Goal: Task Accomplishment & Management: Complete application form

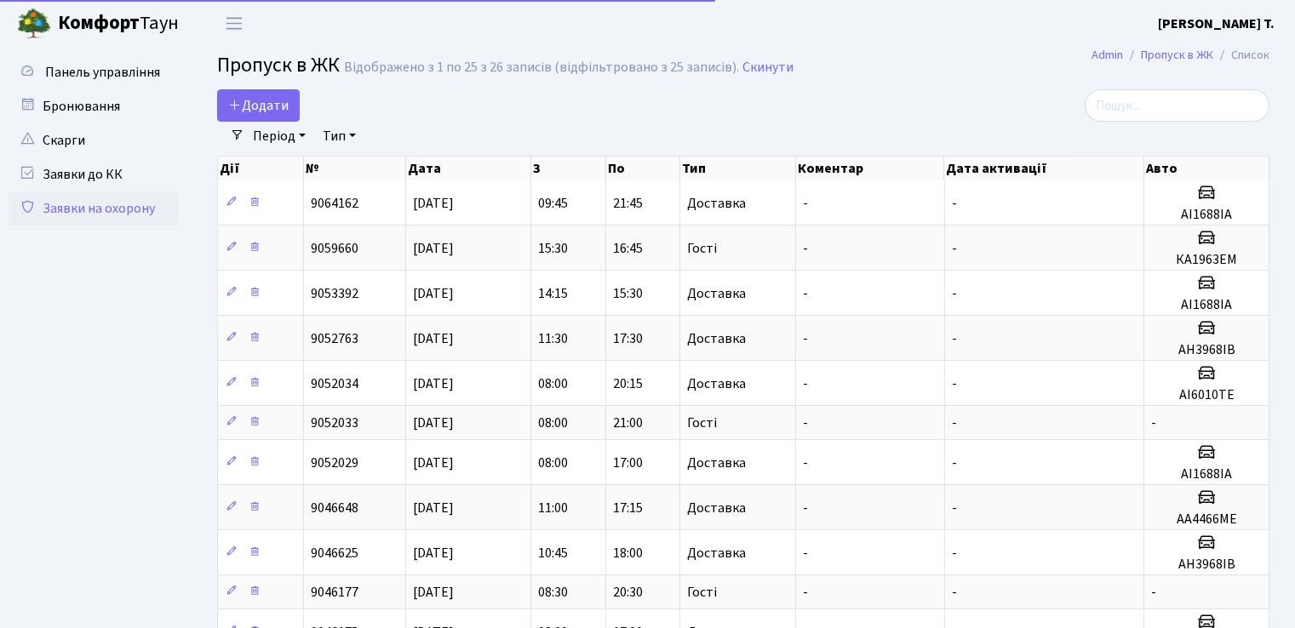
select select "25"
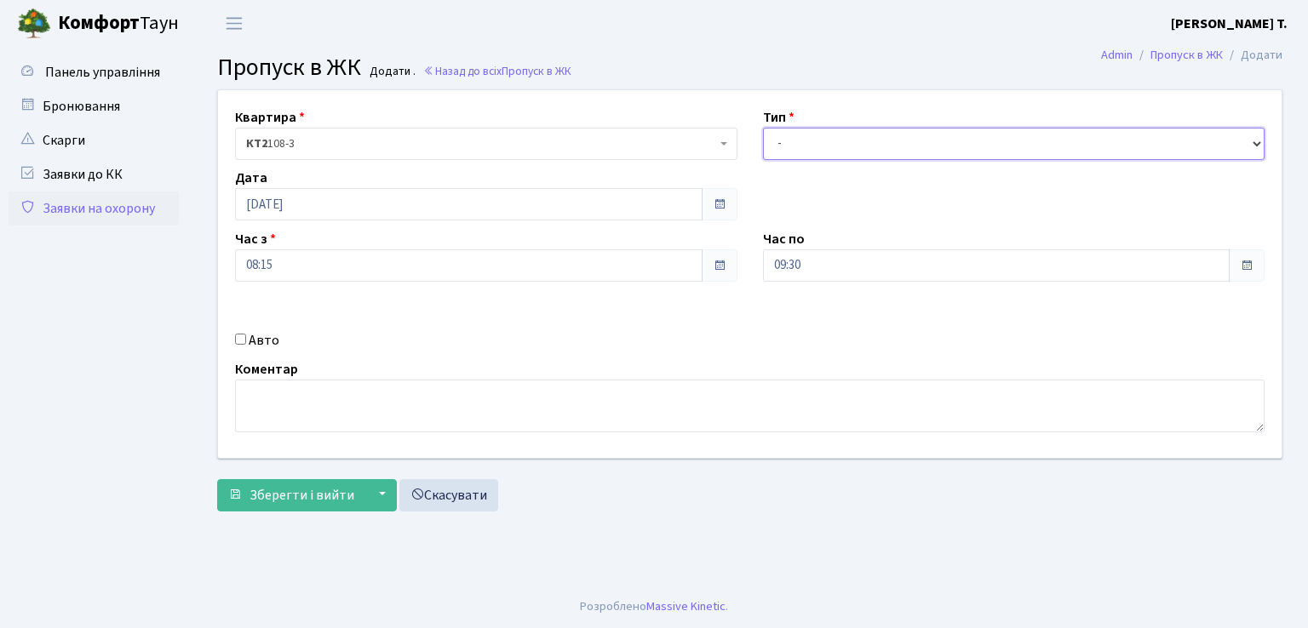
click at [908, 152] on select "- Доставка Таксі Гості Сервіс" at bounding box center [1014, 144] width 502 height 32
select select "1"
click at [763, 128] on select "- Доставка Таксі Гості Сервіс" at bounding box center [1014, 144] width 502 height 32
click at [242, 338] on input "Авто" at bounding box center [240, 339] width 11 height 11
checkbox input "true"
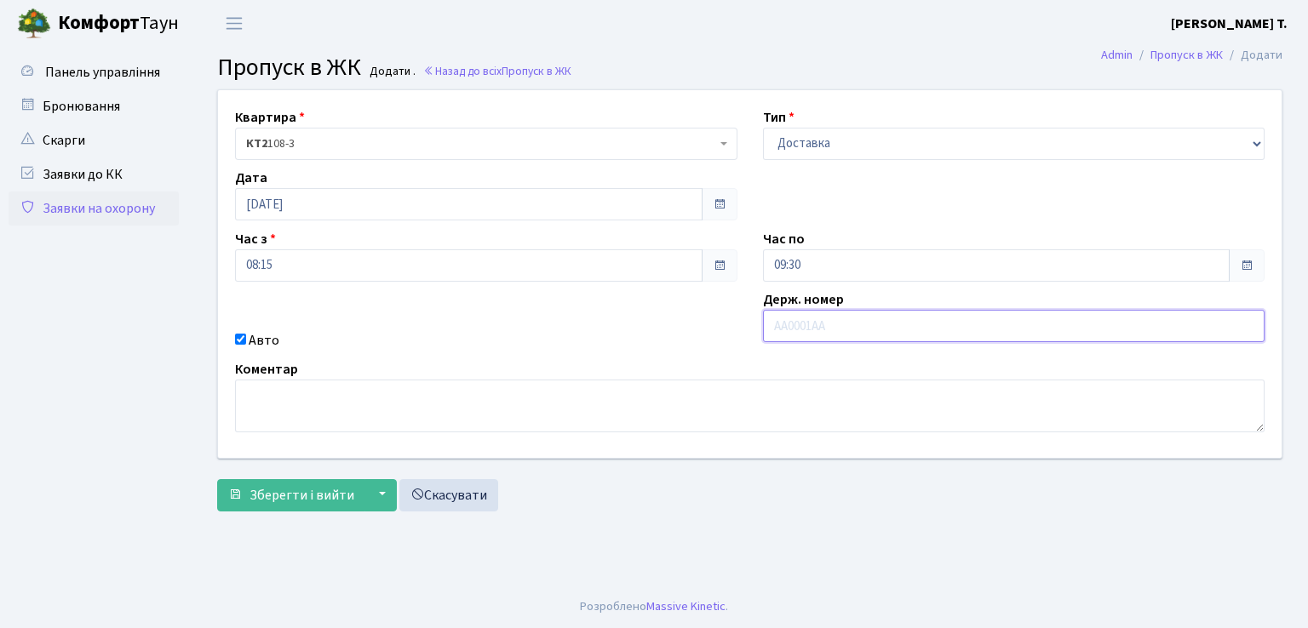
click at [845, 316] on input "text" at bounding box center [1014, 326] width 502 height 32
type input "АІ1688ІА"
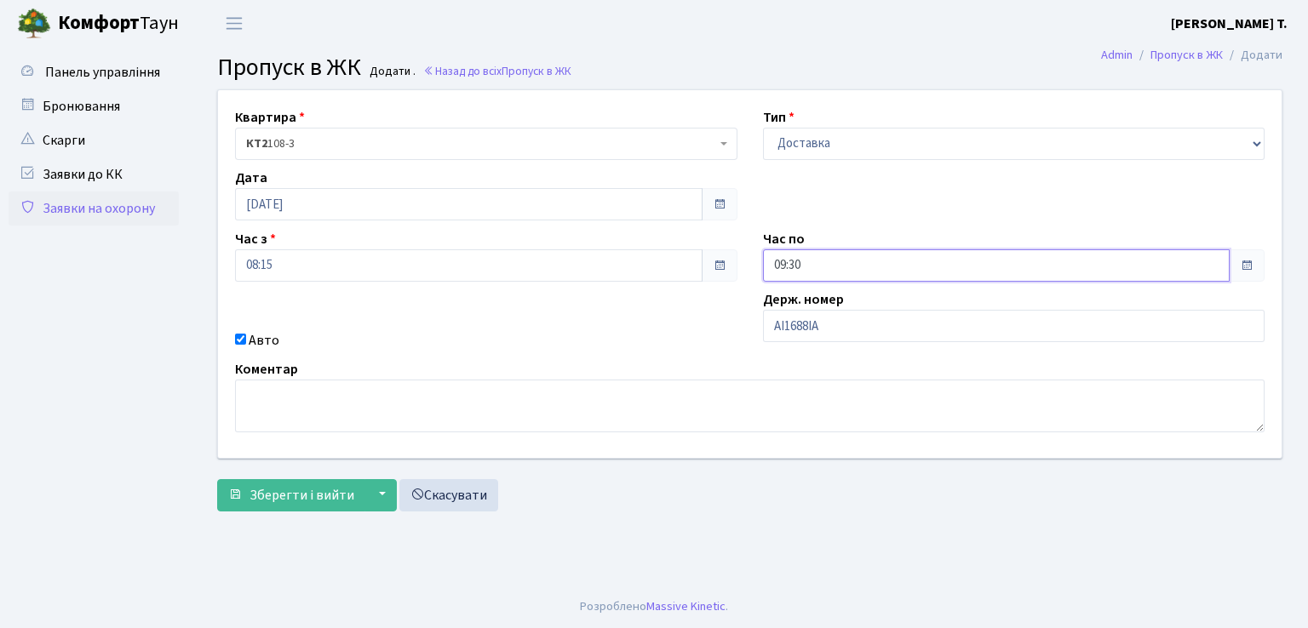
click at [852, 260] on input "09:30" at bounding box center [996, 265] width 467 height 32
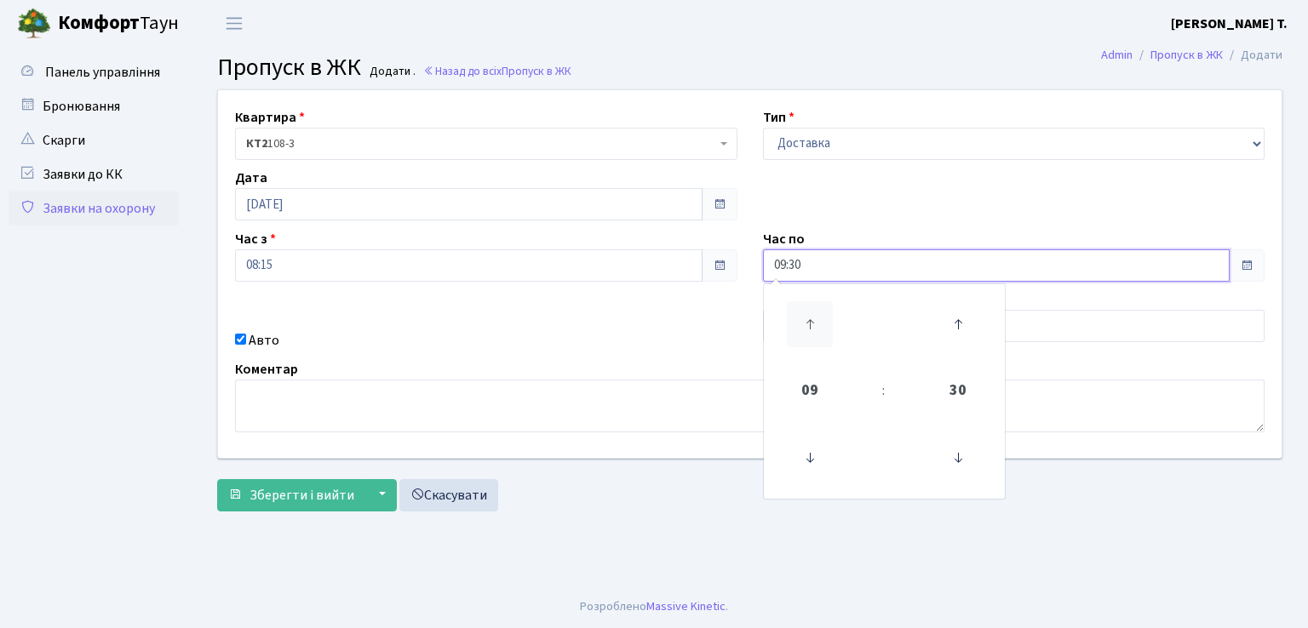
click at [816, 331] on icon at bounding box center [810, 324] width 46 height 46
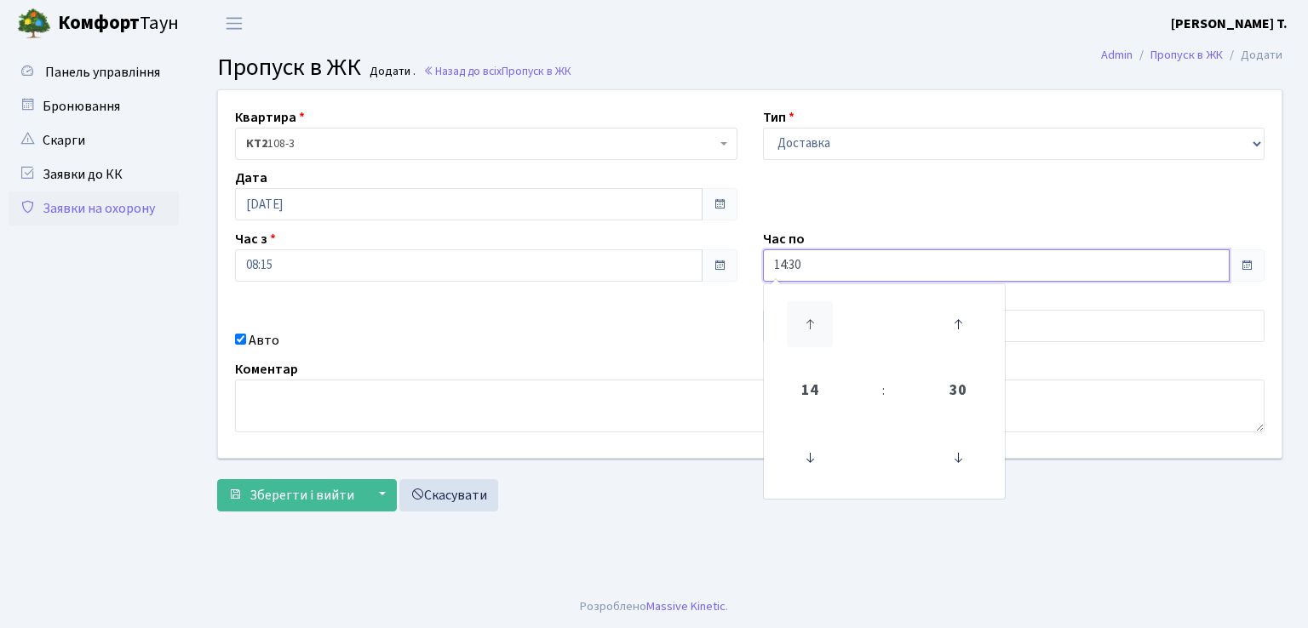
click at [816, 331] on icon at bounding box center [810, 324] width 46 height 46
type input "17:30"
click at [320, 498] on span "Зберегти і вийти" at bounding box center [301, 495] width 105 height 19
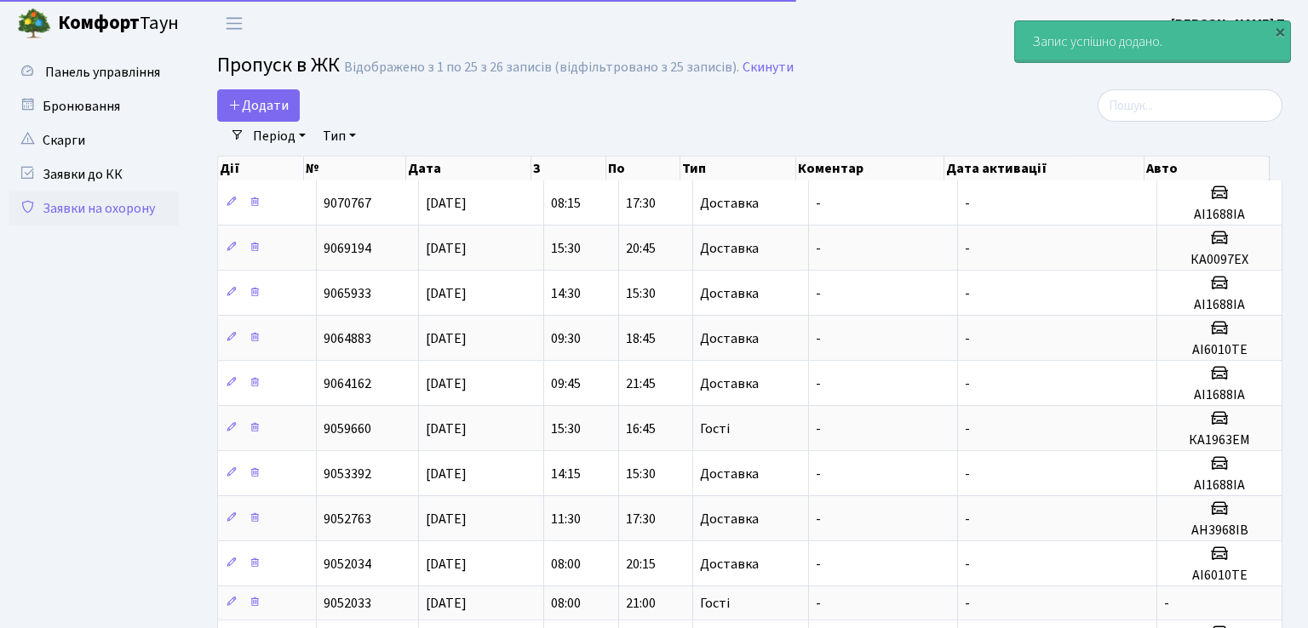
select select "25"
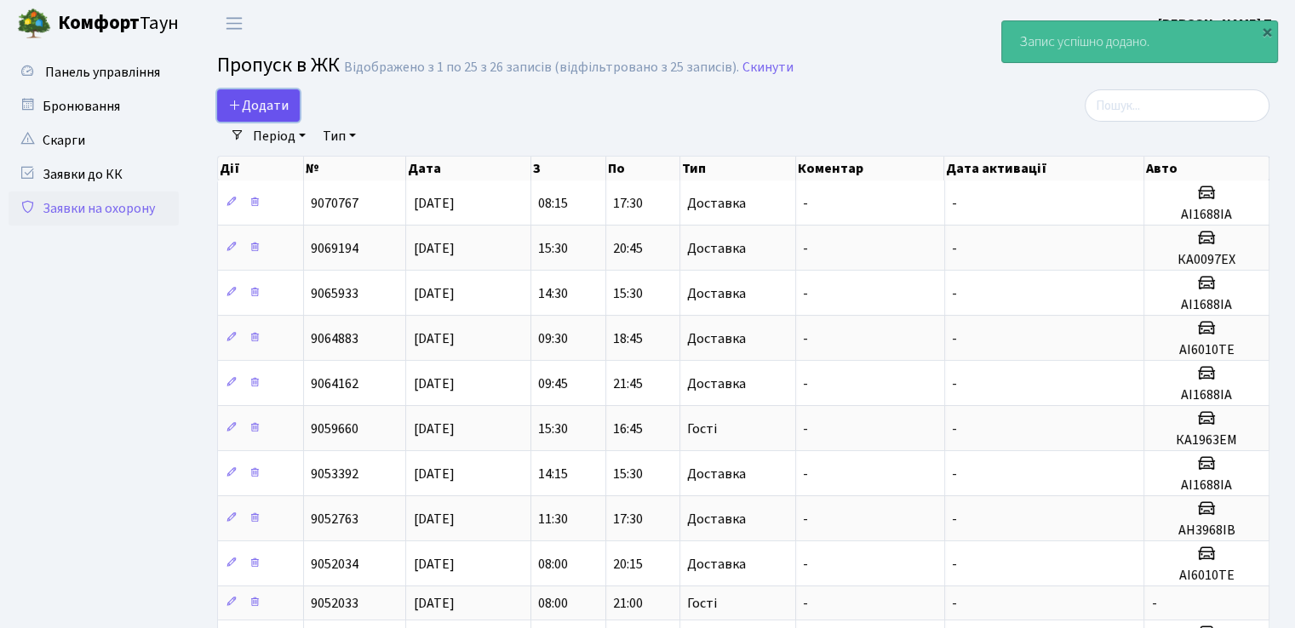
click at [267, 102] on span "Додати" at bounding box center [258, 105] width 60 height 19
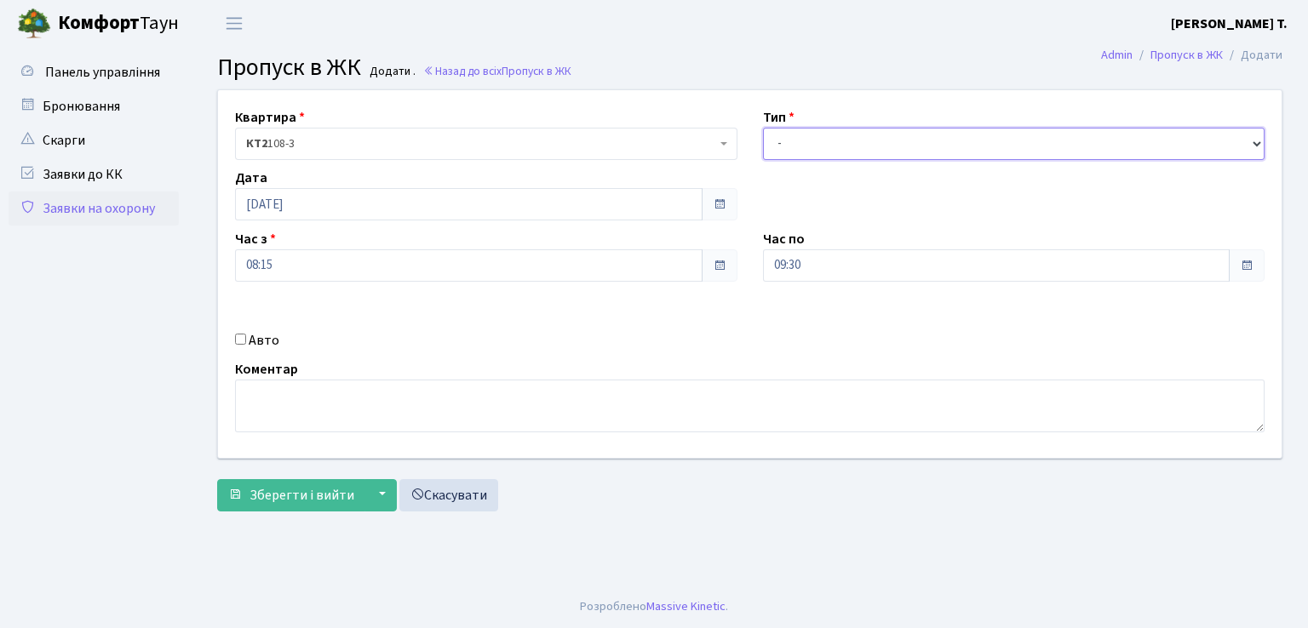
click at [851, 145] on select "- Доставка Таксі Гості Сервіс" at bounding box center [1014, 144] width 502 height 32
select select "3"
click at [763, 128] on select "- Доставка Таксі Гості Сервіс" at bounding box center [1014, 144] width 502 height 32
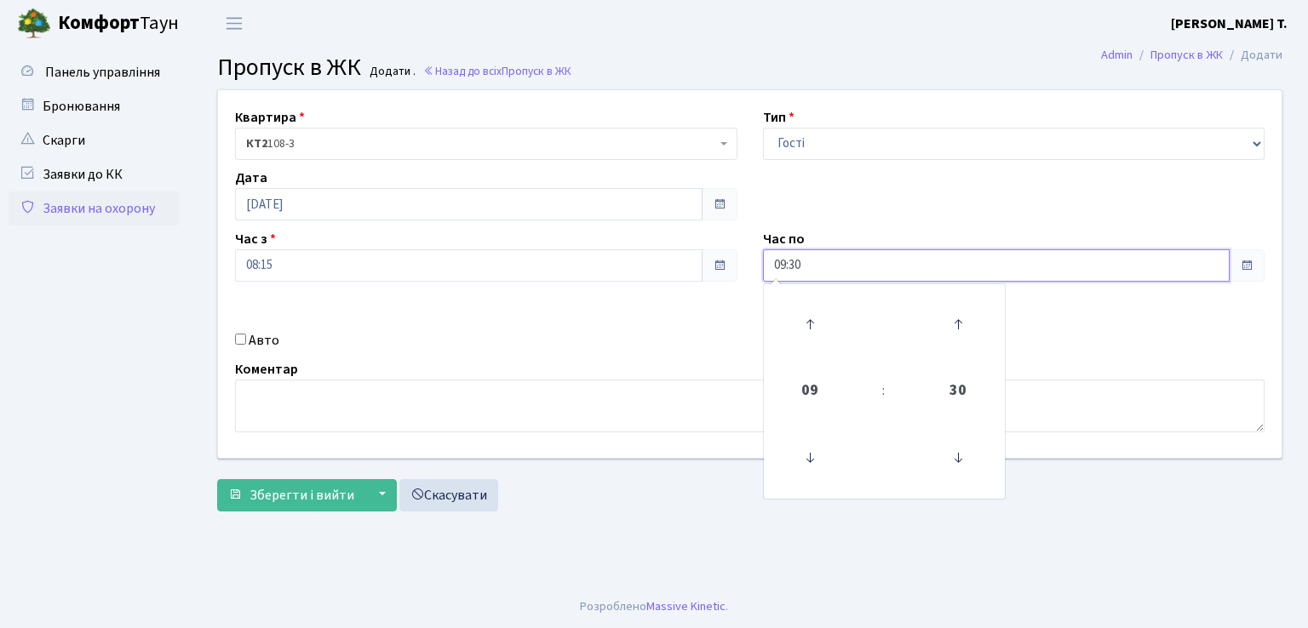
click at [845, 256] on input "09:30" at bounding box center [996, 265] width 467 height 32
click at [810, 318] on icon at bounding box center [810, 324] width 46 height 46
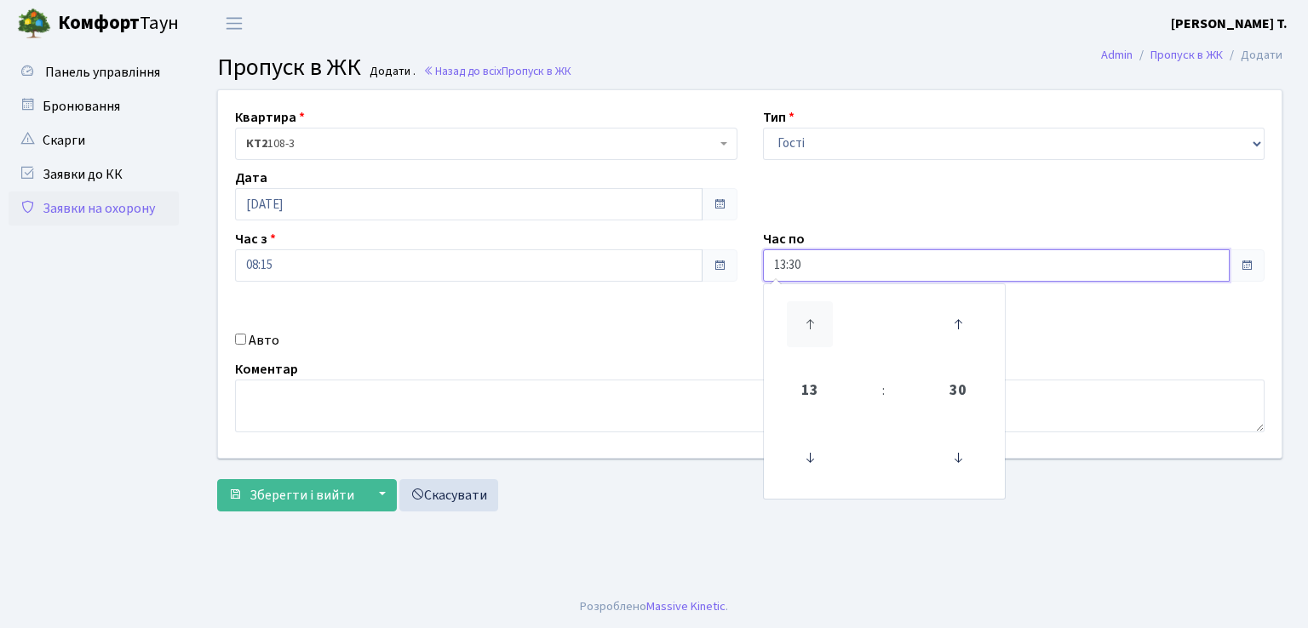
click at [810, 318] on icon at bounding box center [810, 324] width 46 height 46
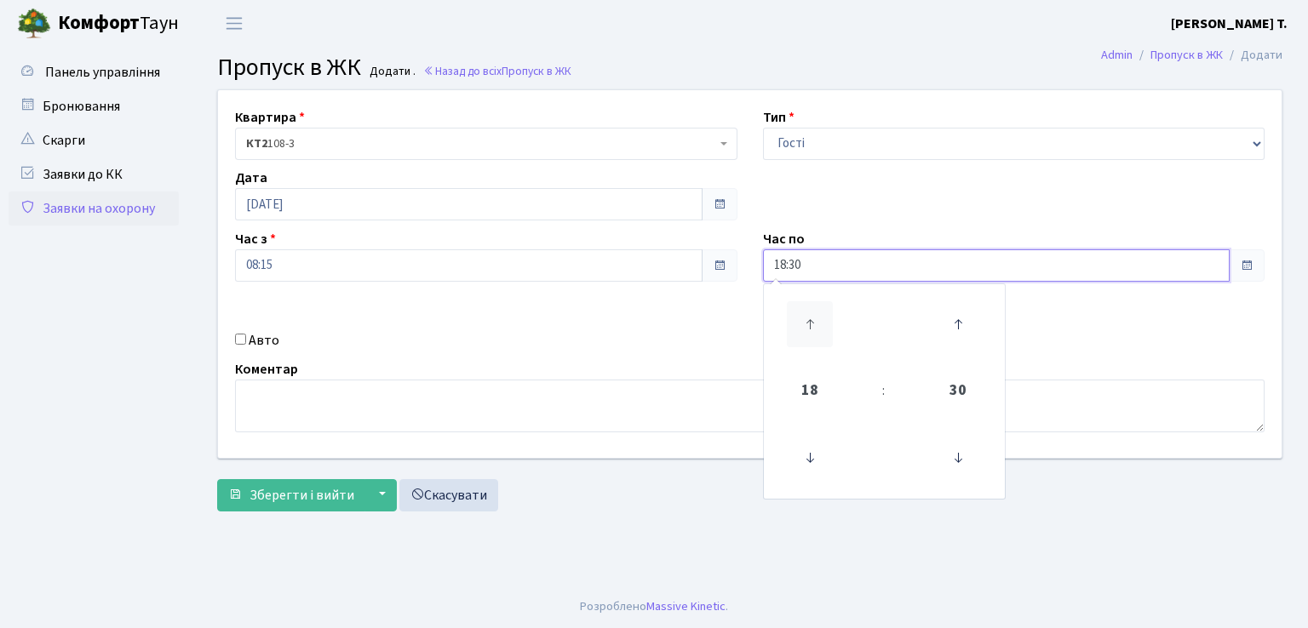
click at [810, 318] on icon at bounding box center [810, 324] width 46 height 46
type input "20:30"
click at [321, 489] on span "Зберегти і вийти" at bounding box center [301, 495] width 105 height 19
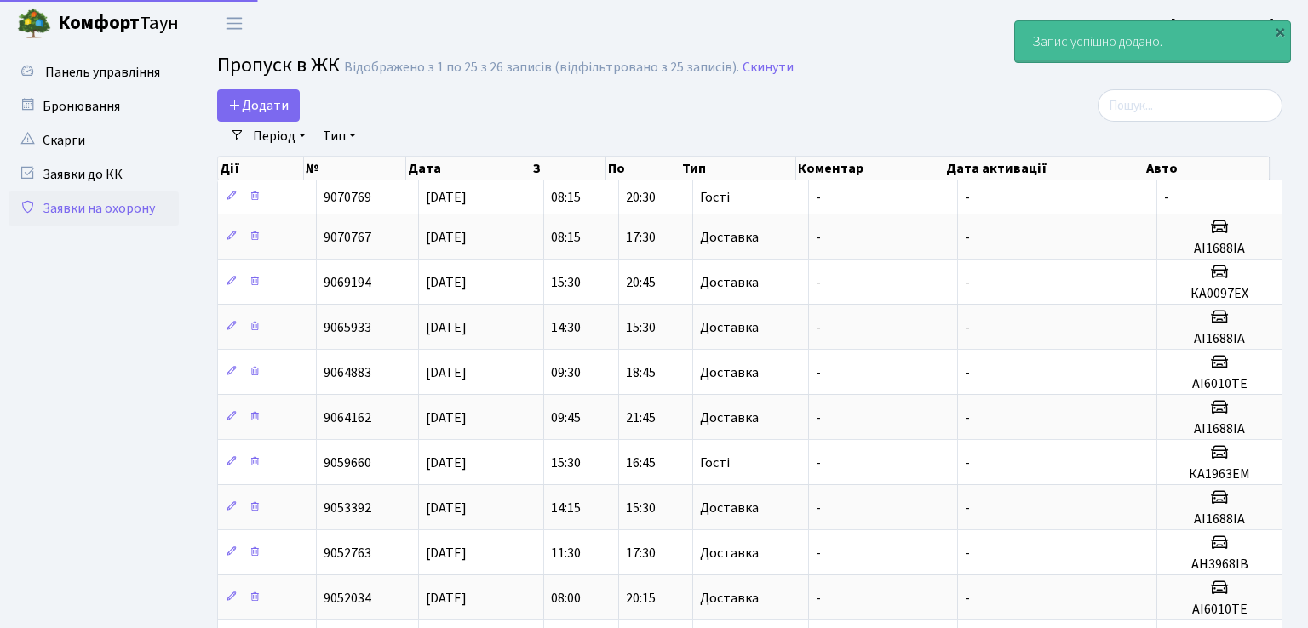
select select "25"
